Goal: Transaction & Acquisition: Obtain resource

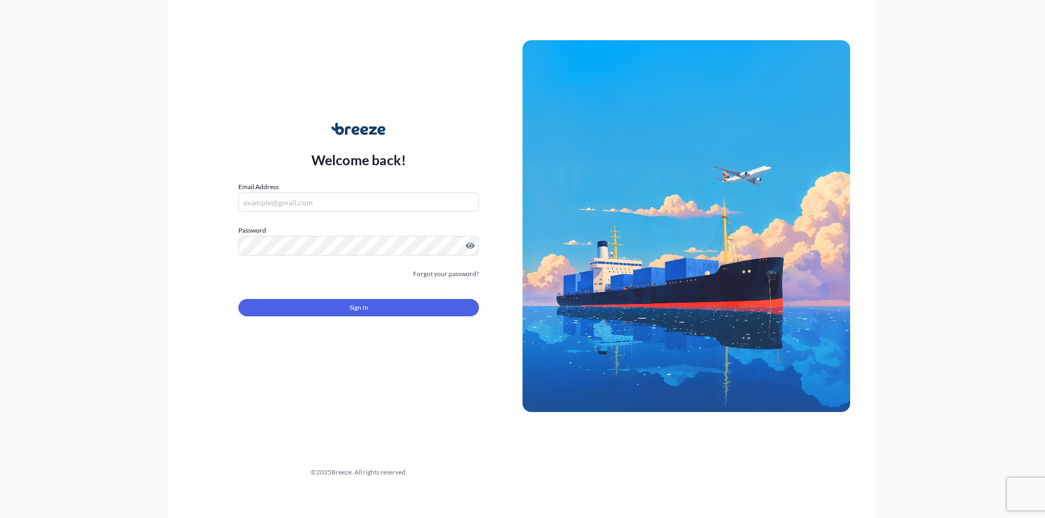
type input "[PERSON_NAME][EMAIL_ADDRESS][DOMAIN_NAME]"
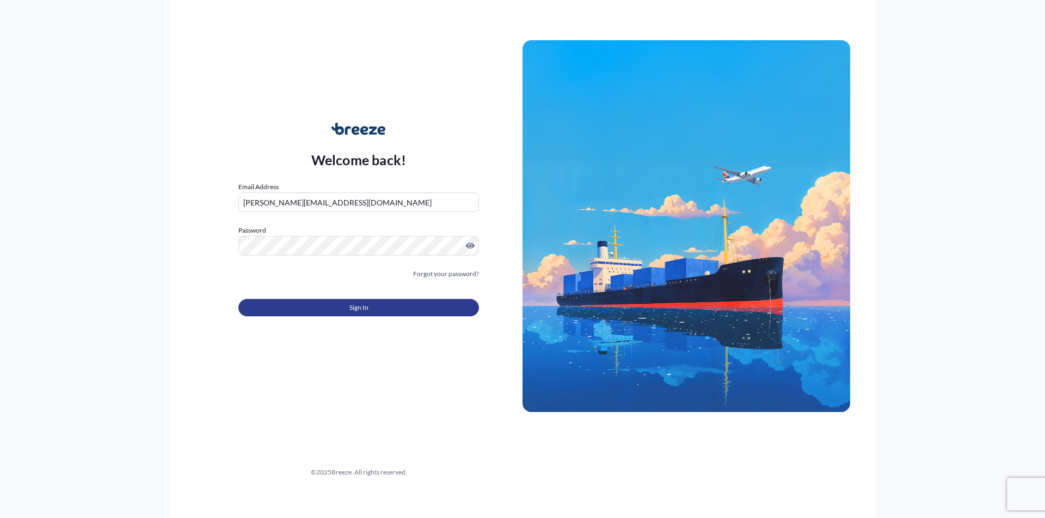
click at [325, 308] on button "Sign In" at bounding box center [358, 307] width 240 height 17
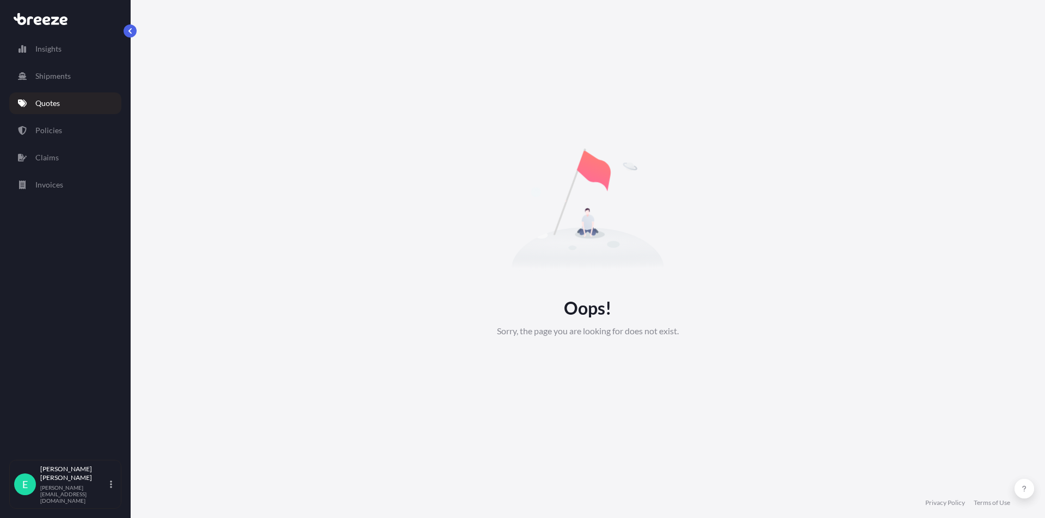
click at [59, 103] on p "Quotes" at bounding box center [47, 103] width 24 height 11
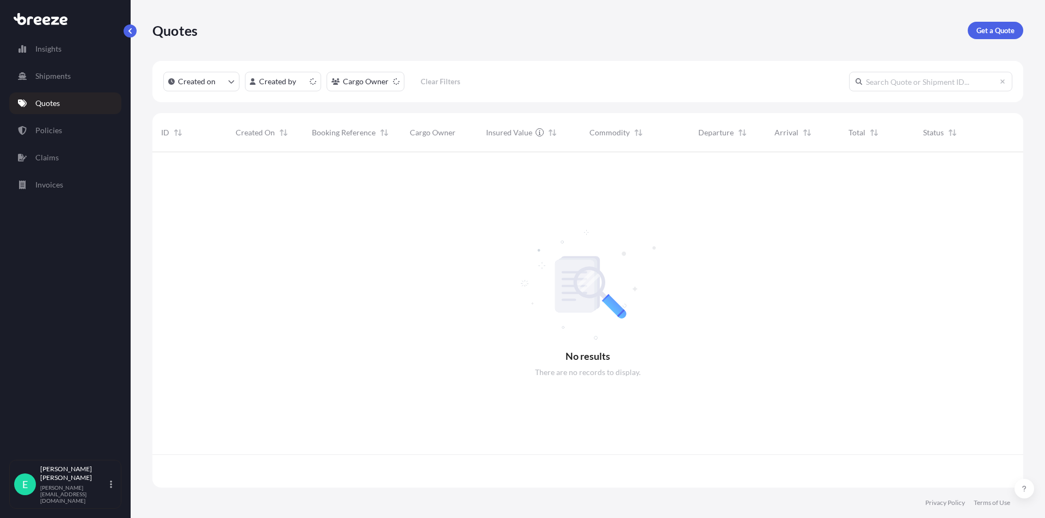
scroll to position [334, 862]
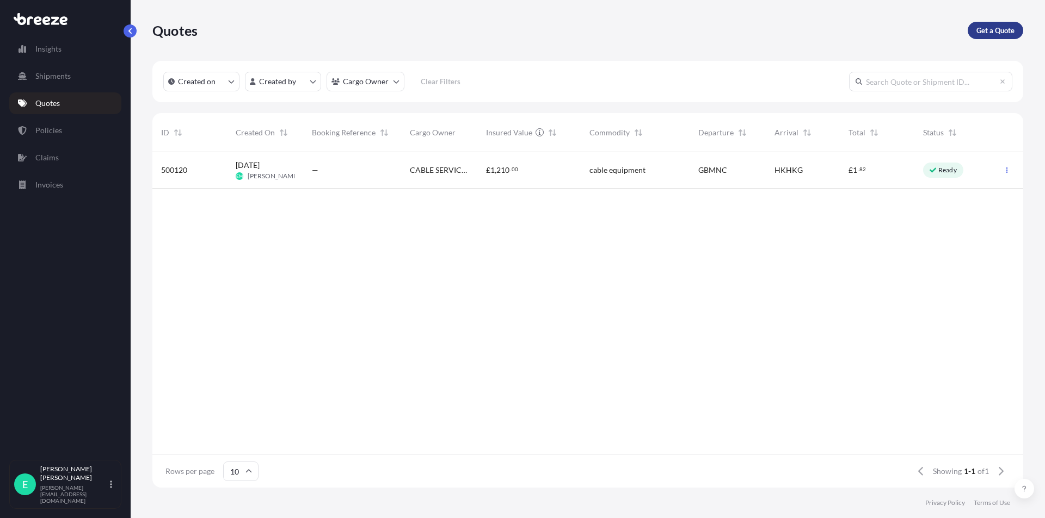
click at [994, 38] on link "Get a Quote" at bounding box center [994, 30] width 55 height 17
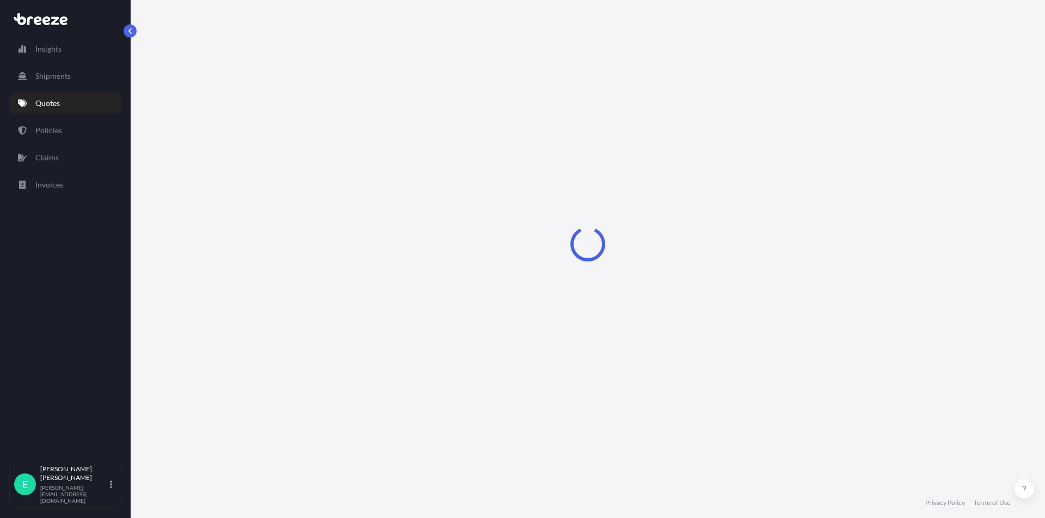
select select "Road"
select select "Sea"
select select "1"
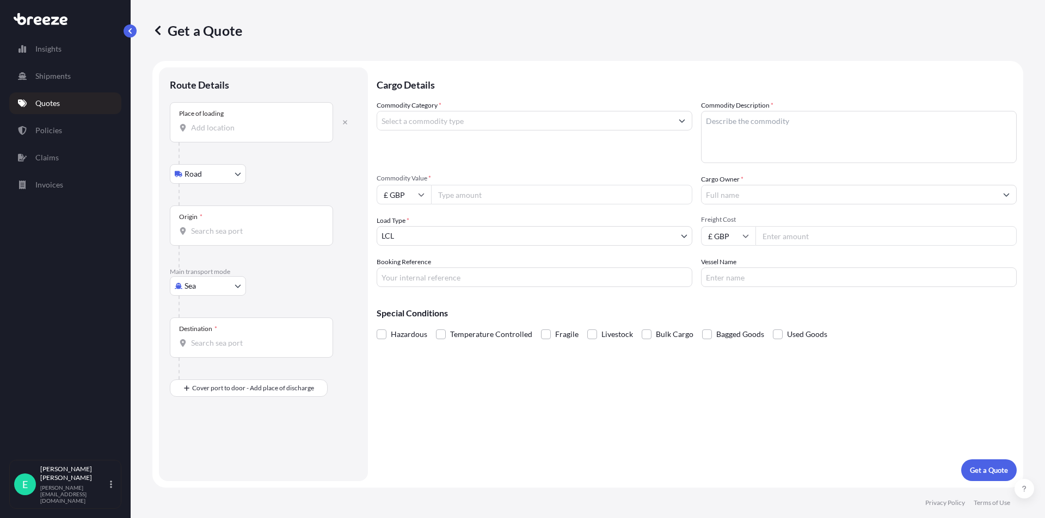
click at [205, 287] on body "Insights Shipments Quotes Policies Claims Invoices E [PERSON_NAME] [PERSON_NAME…" at bounding box center [522, 259] width 1045 height 518
click at [207, 332] on div "Air" at bounding box center [207, 334] width 67 height 20
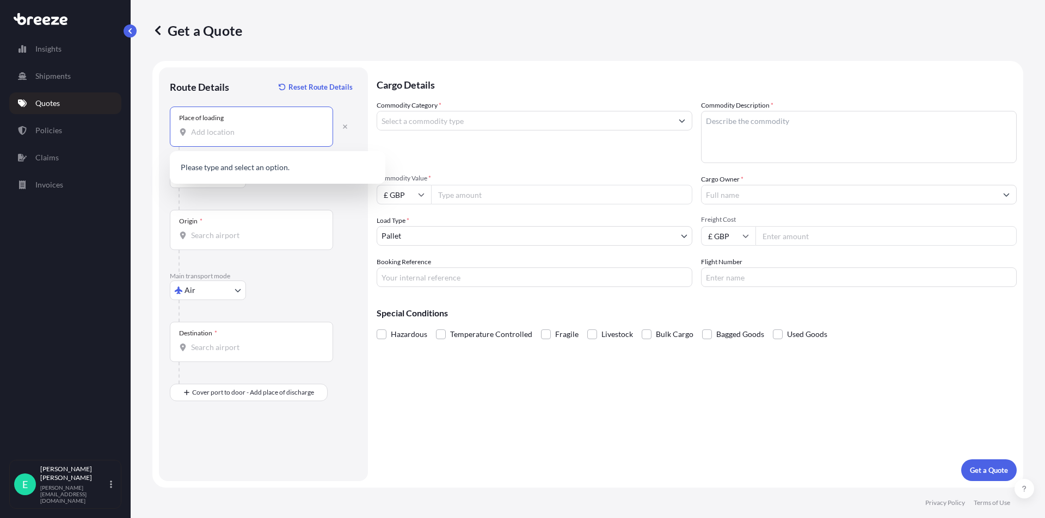
click at [217, 134] on input "Place of loading" at bounding box center [255, 132] width 128 height 11
click at [234, 170] on span "[STREET_ADDRESS]" at bounding box center [280, 168] width 146 height 11
type input "[STREET_ADDRESS]"
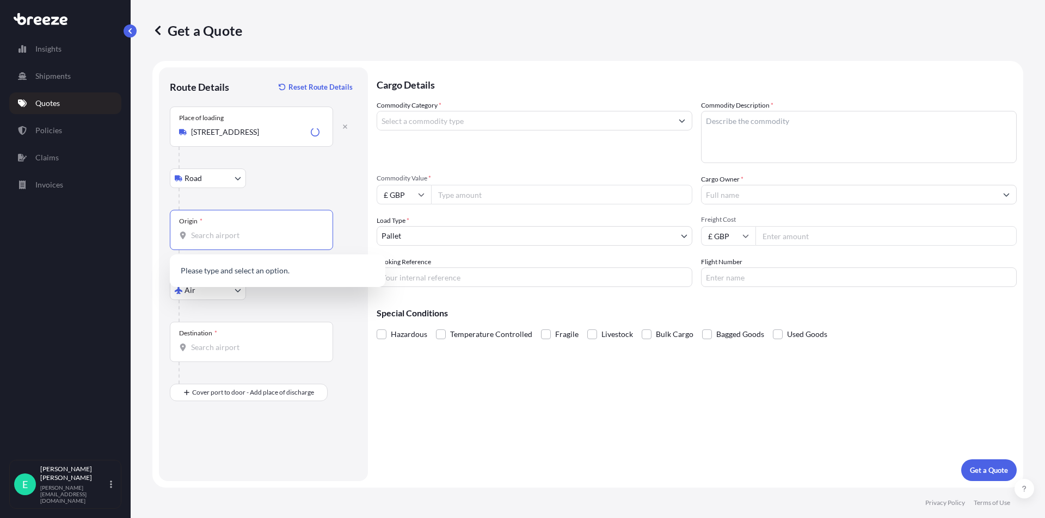
click at [202, 236] on input "Origin *" at bounding box center [255, 235] width 128 height 11
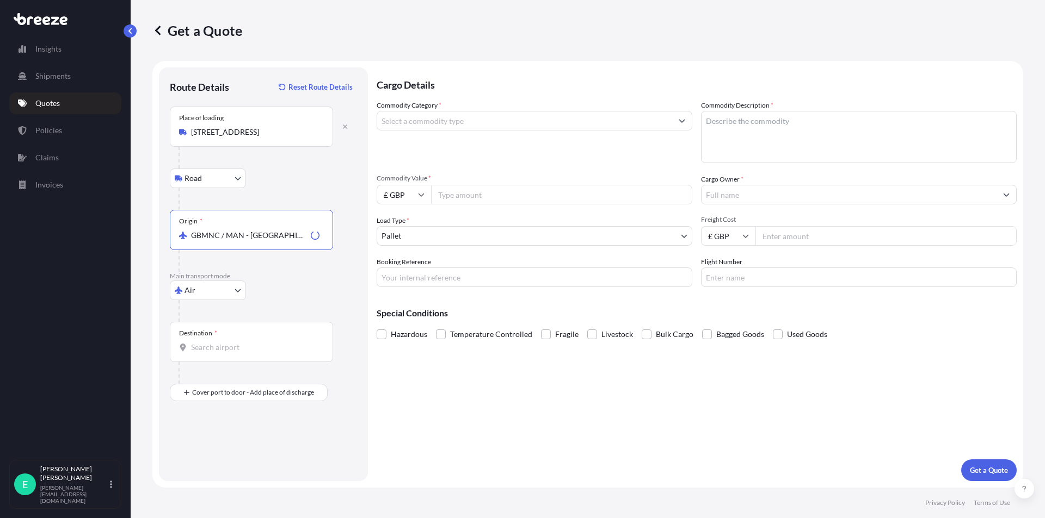
type input "GBMNC / MAN - [GEOGRAPHIC_DATA], [GEOGRAPHIC_DATA]"
click at [206, 345] on input "Destination *" at bounding box center [255, 347] width 128 height 11
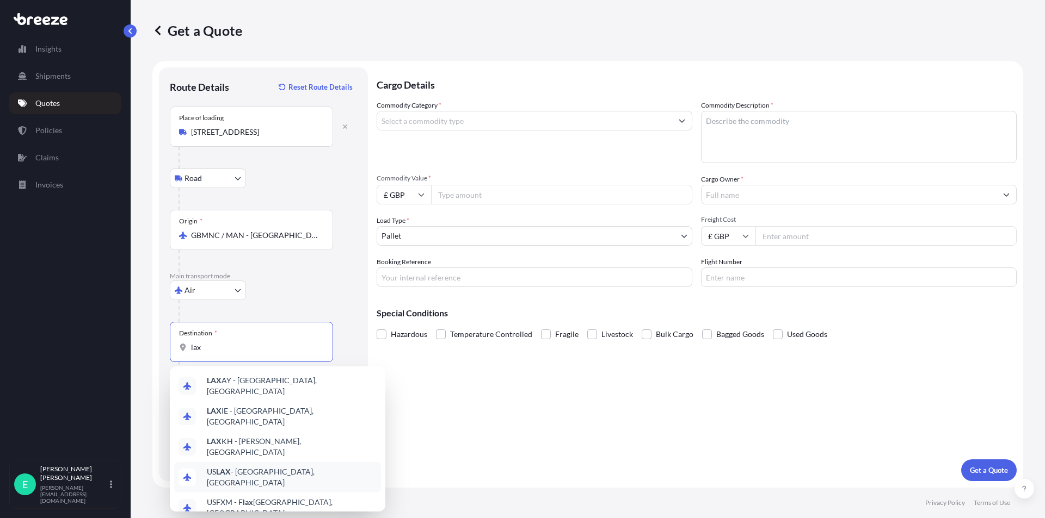
click at [306, 467] on span "US LAX - [GEOGRAPHIC_DATA], [GEOGRAPHIC_DATA]" at bounding box center [292, 478] width 170 height 22
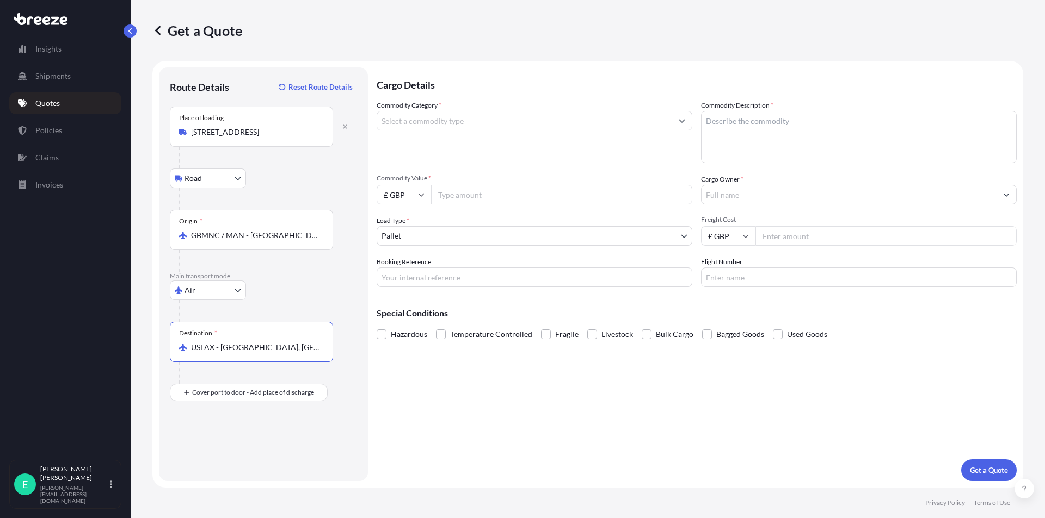
type input "USLAX - [GEOGRAPHIC_DATA], [GEOGRAPHIC_DATA]"
click at [578, 126] on input "Commodity Category *" at bounding box center [524, 121] width 295 height 20
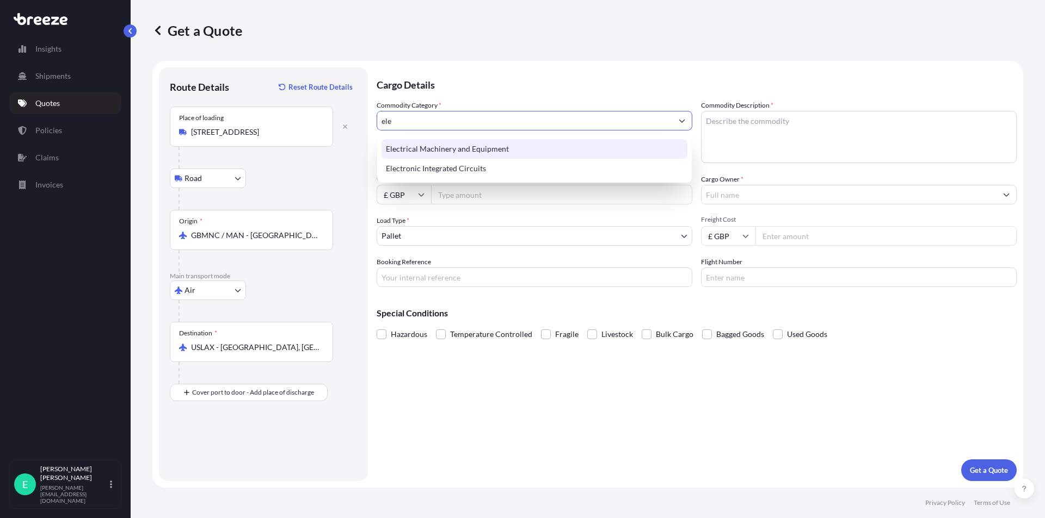
click at [498, 152] on div "Electrical Machinery and Equipment" at bounding box center [534, 149] width 306 height 20
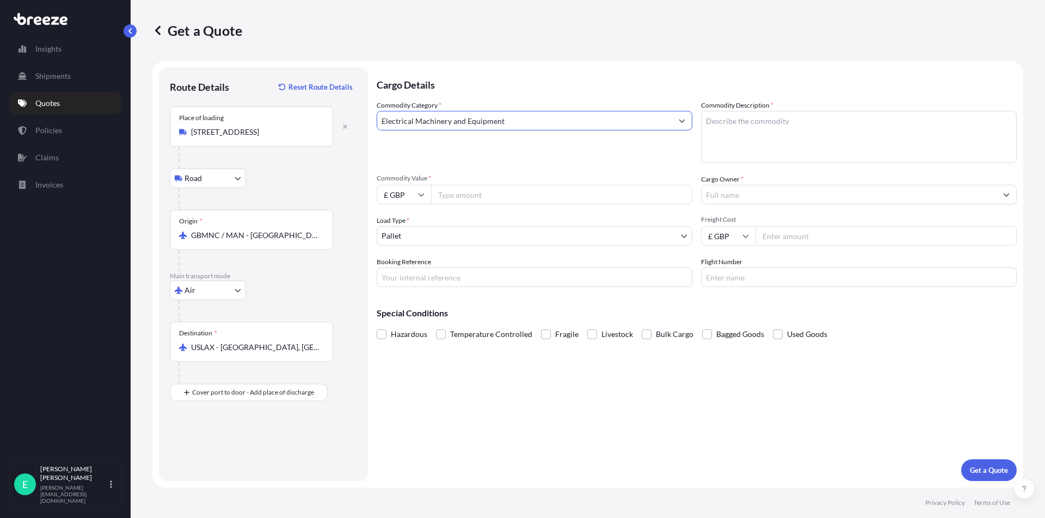
type input "Electrical Machinery and Equipment"
click at [740, 115] on textarea "Commodity Description *" at bounding box center [859, 137] width 316 height 52
type textarea "cable equipment"
click at [498, 199] on input "Commodity Value *" at bounding box center [561, 195] width 261 height 20
type input "13500"
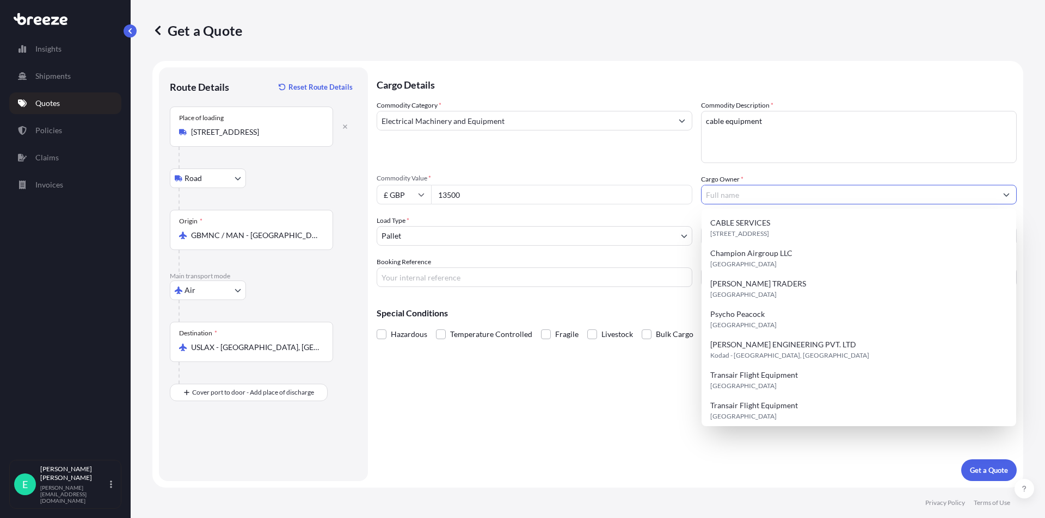
click at [733, 196] on input "Cargo Owner *" at bounding box center [848, 195] width 295 height 20
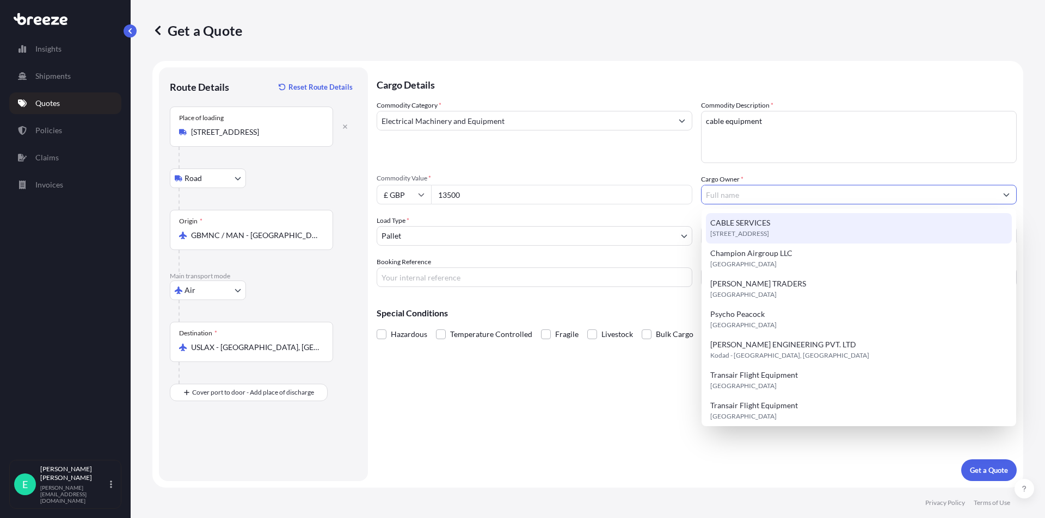
click at [748, 221] on span "CABLE SERVICES" at bounding box center [740, 223] width 60 height 11
type input "CABLE SERVICES"
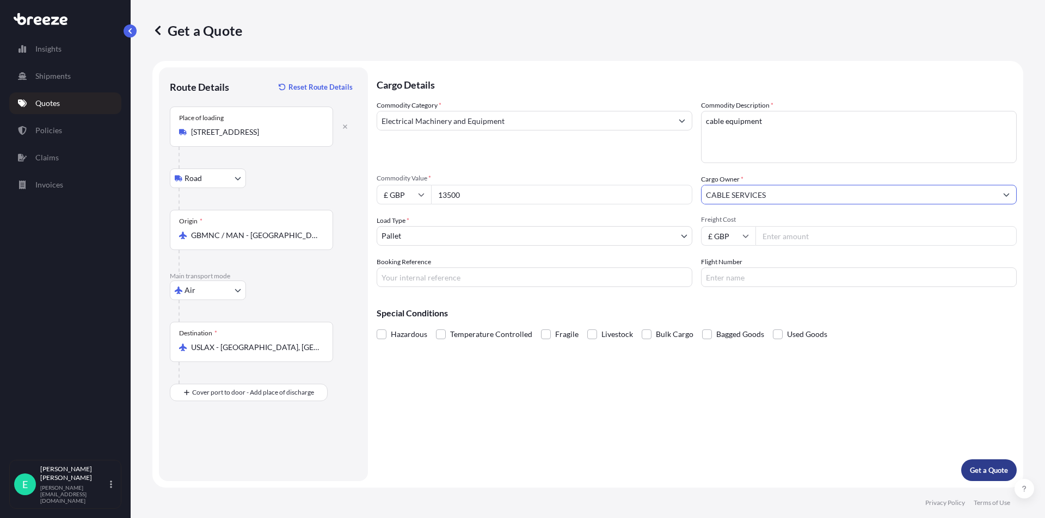
click at [984, 469] on p "Get a Quote" at bounding box center [988, 470] width 38 height 11
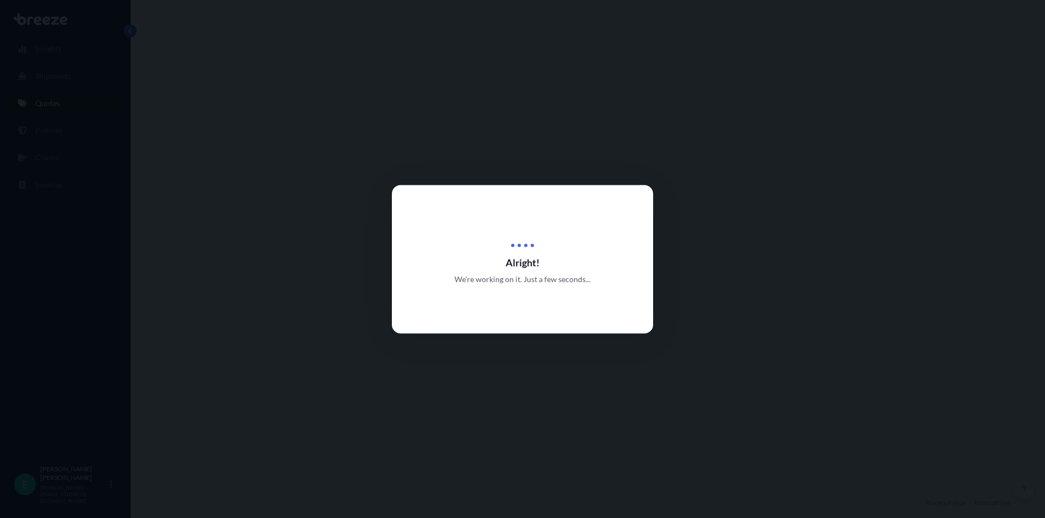
select select "Road"
select select "Air"
select select "1"
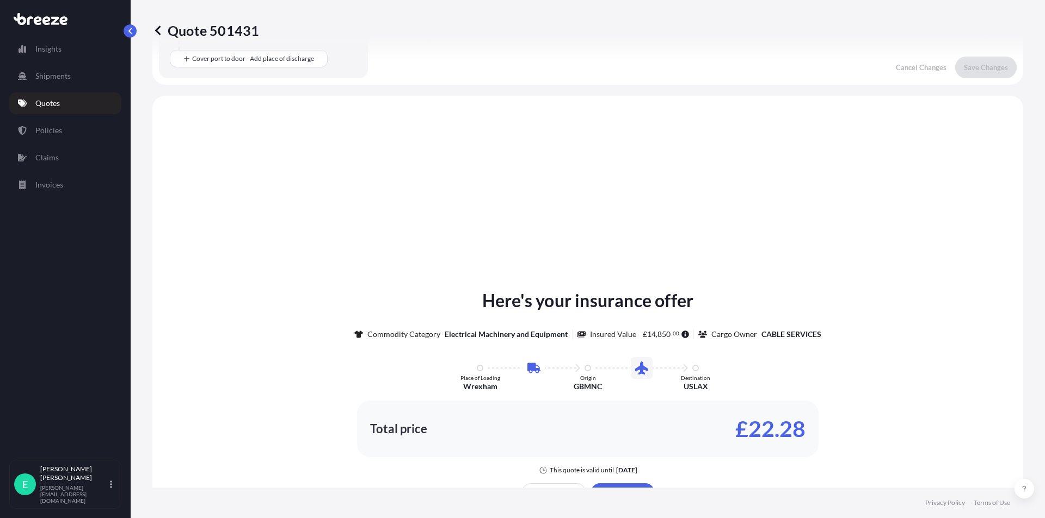
scroll to position [371, 0]
